Goal: Contribute content: Add original content to the website for others to see

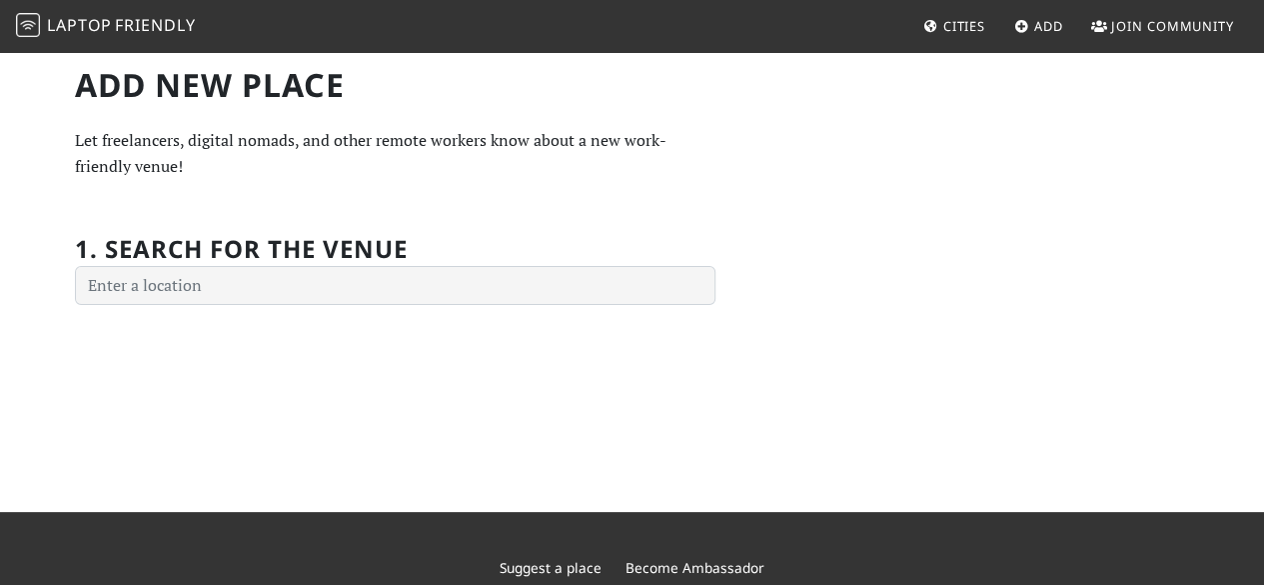
click at [206, 81] on h1 "Add new Place" at bounding box center [395, 85] width 641 height 38
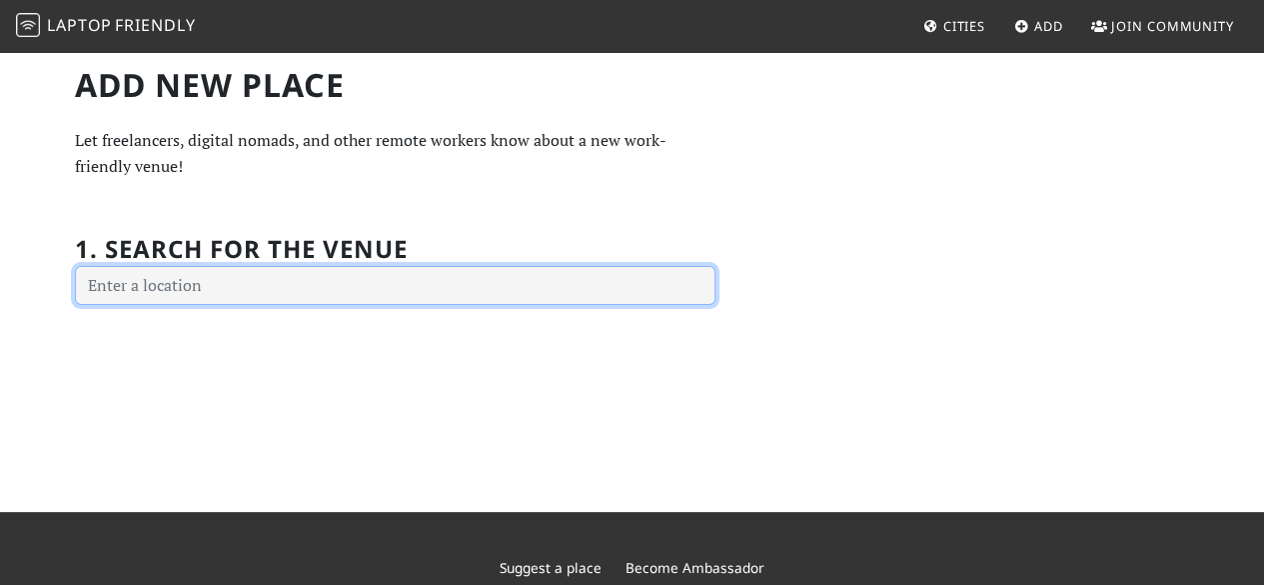
click at [219, 289] on input "text" at bounding box center [395, 286] width 641 height 40
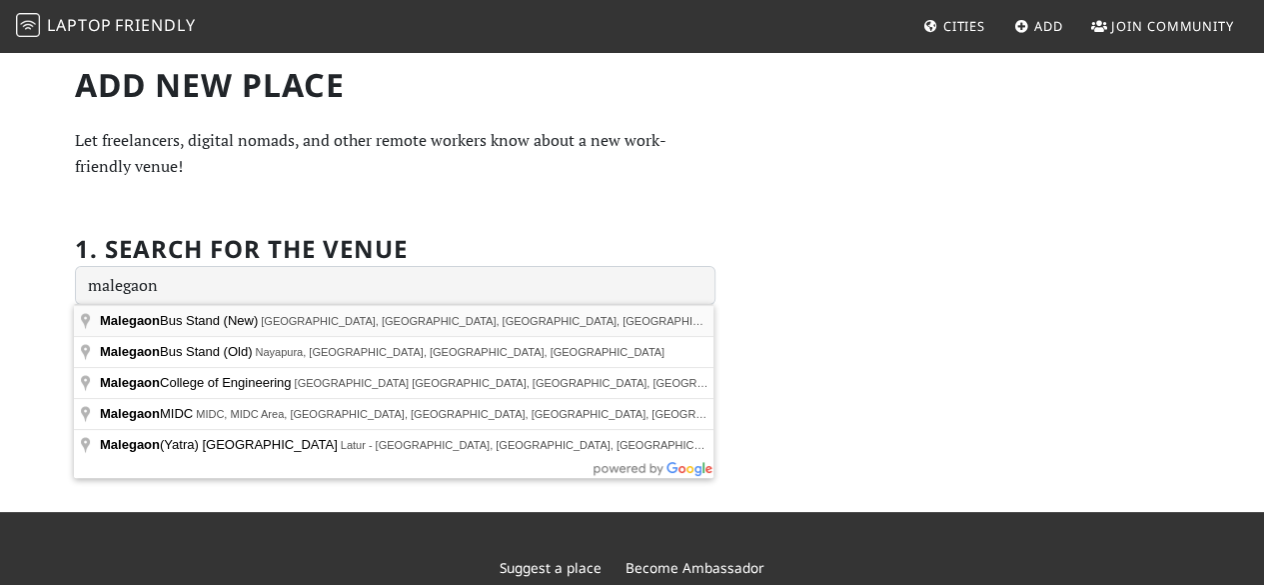
type input "Malegaon Bus Stand (New), Malegaon, MHB Colony, Imdad Nagar, Malegaon, Maharash…"
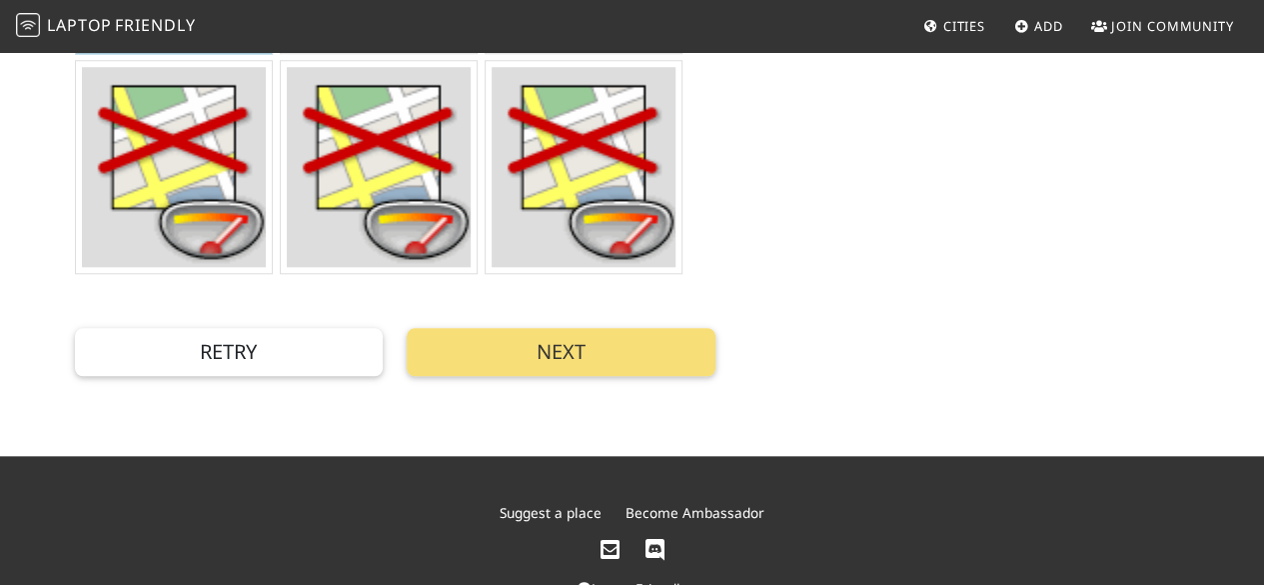
scroll to position [839, 0]
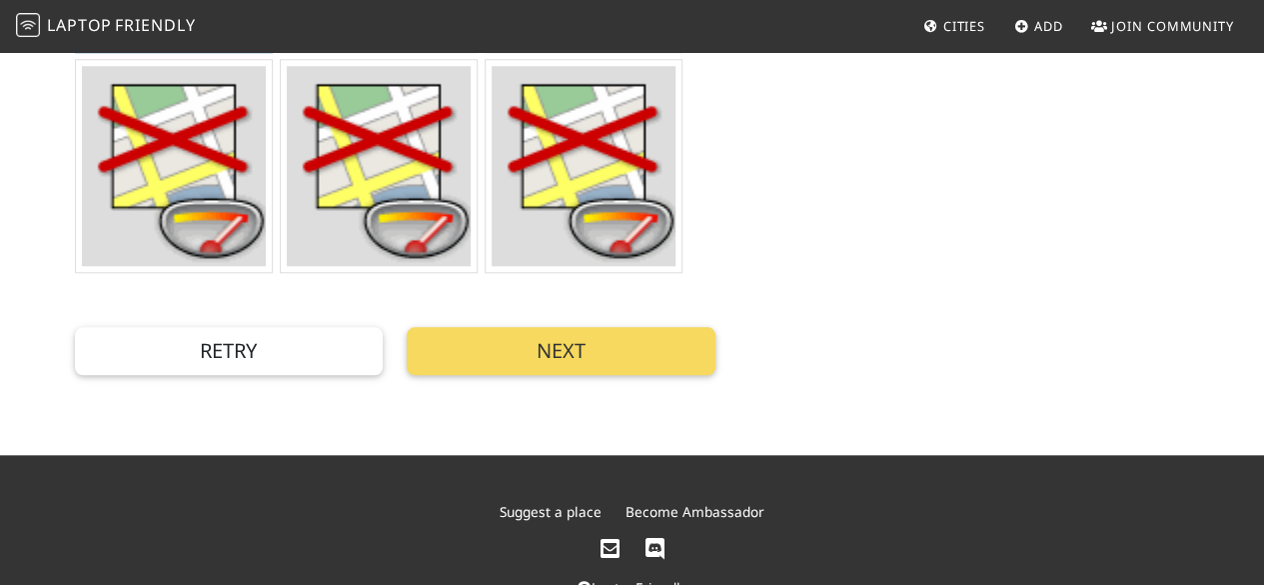
click at [688, 335] on button "Next" at bounding box center [561, 351] width 309 height 48
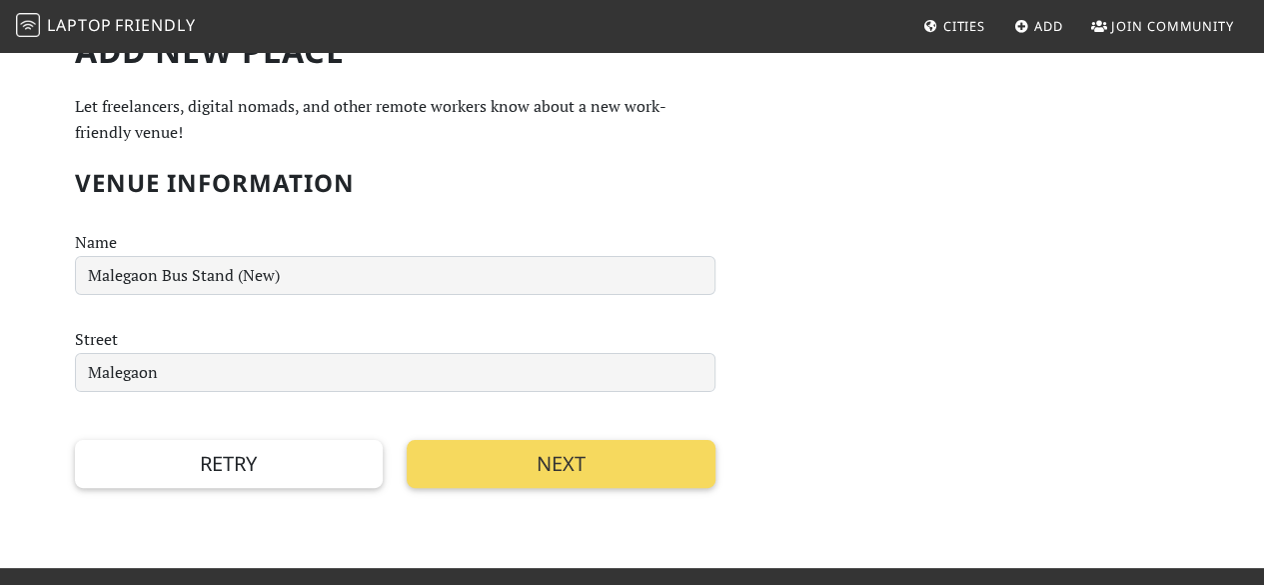
scroll to position [35, 0]
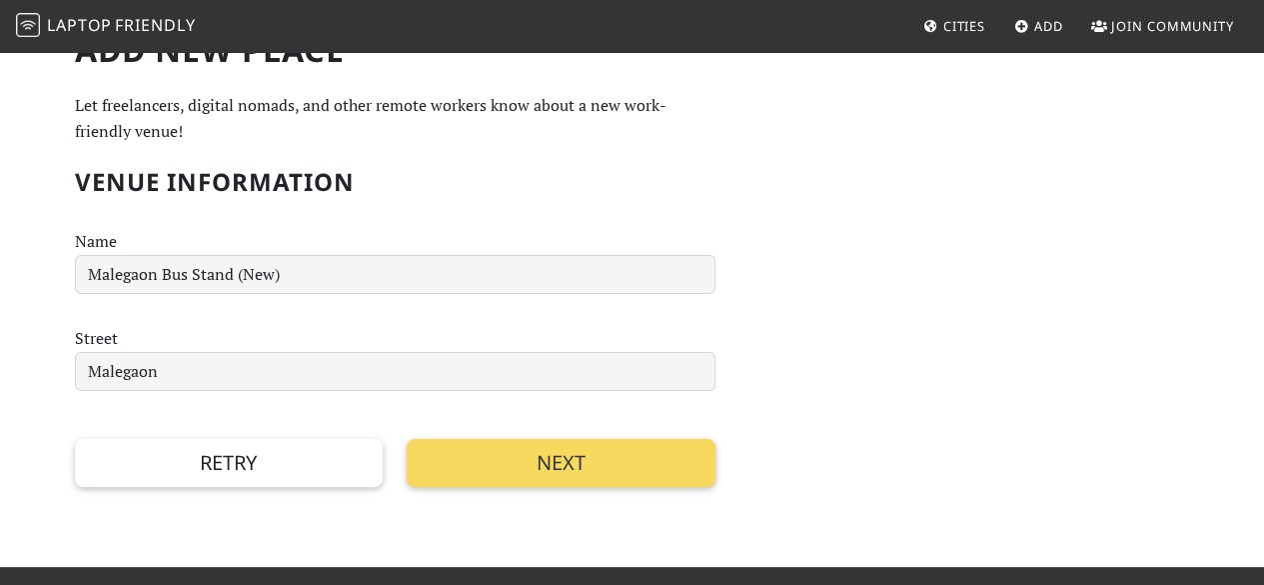
click at [590, 451] on button "Next" at bounding box center [561, 463] width 309 height 48
click at [610, 459] on button "Next" at bounding box center [561, 463] width 309 height 48
